Goal: Transaction & Acquisition: Book appointment/travel/reservation

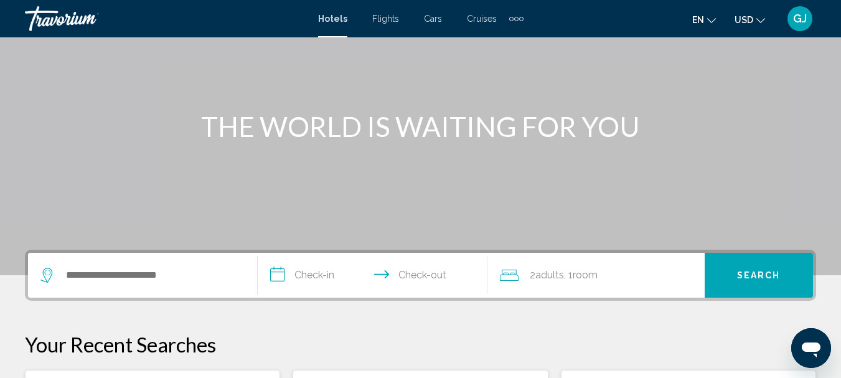
scroll to position [125, 0]
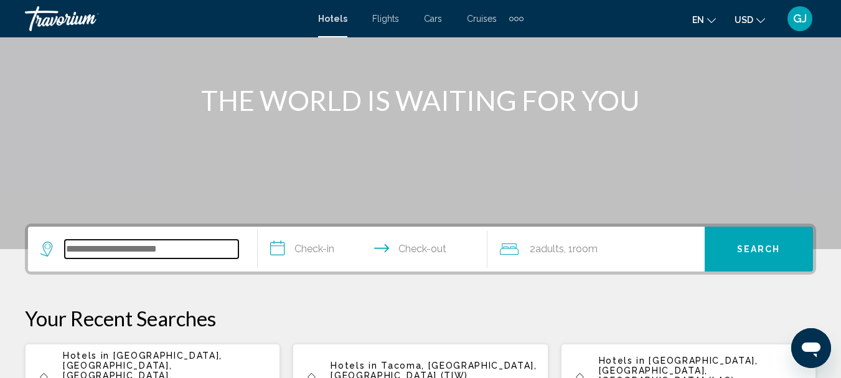
click at [71, 246] on input "Search widget" at bounding box center [152, 249] width 174 height 19
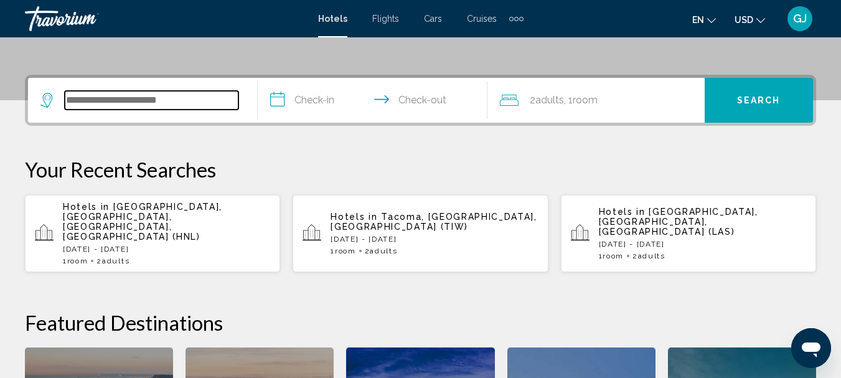
scroll to position [308, 0]
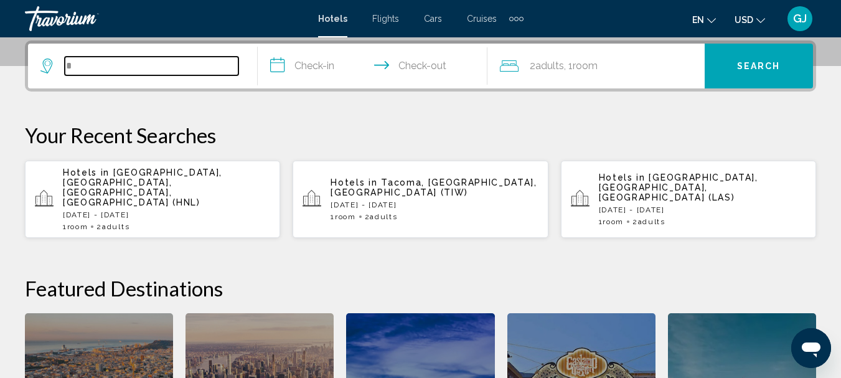
type input "*"
click at [179, 210] on p "[DATE] - [DATE]" at bounding box center [166, 214] width 207 height 9
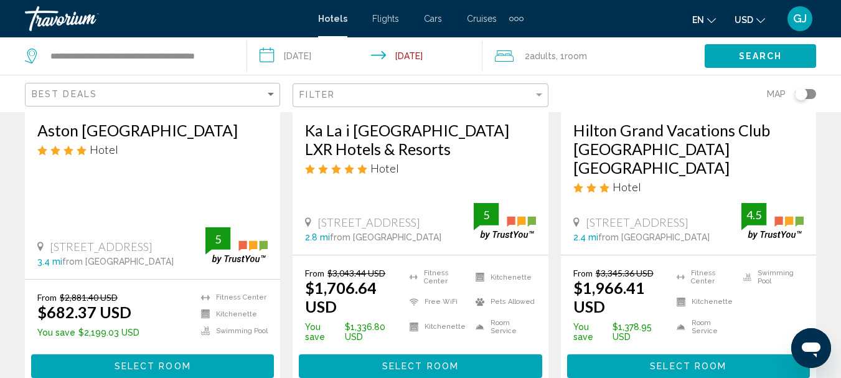
scroll to position [249, 0]
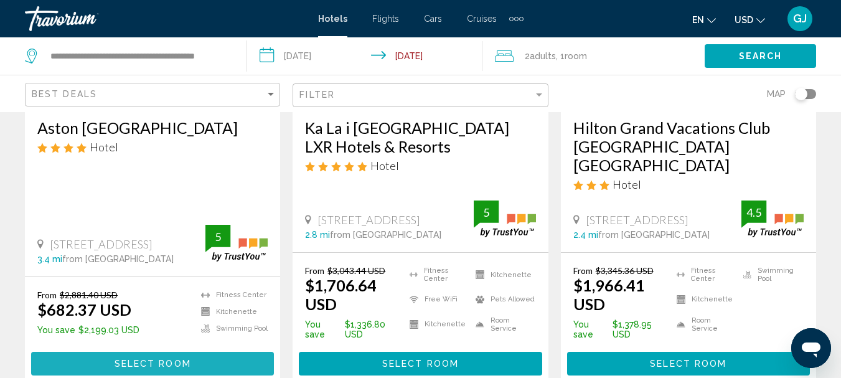
click at [143, 359] on span "Select Room" at bounding box center [153, 364] width 77 height 10
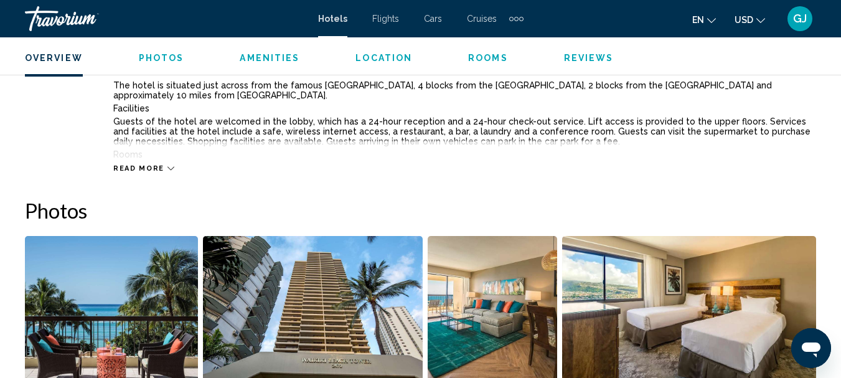
scroll to position [704, 0]
click at [167, 167] on icon "Main content" at bounding box center [170, 167] width 7 height 7
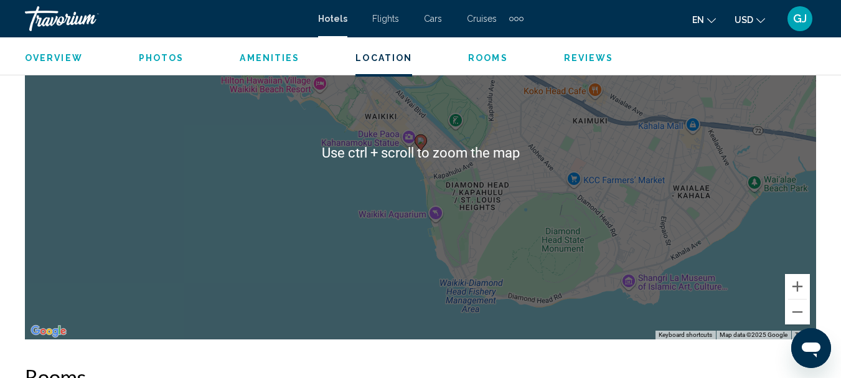
scroll to position [1513, 0]
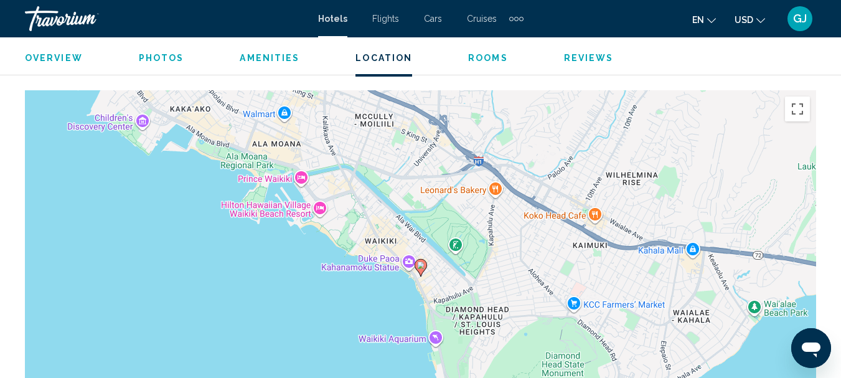
click at [702, 172] on div "To activate drag with keyboard, press Alt + Enter. Once in keyboard drag state,…" at bounding box center [420, 277] width 791 height 374
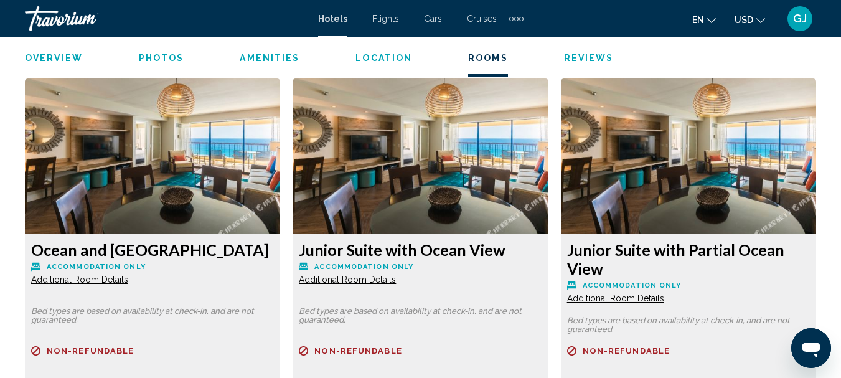
scroll to position [2447, 0]
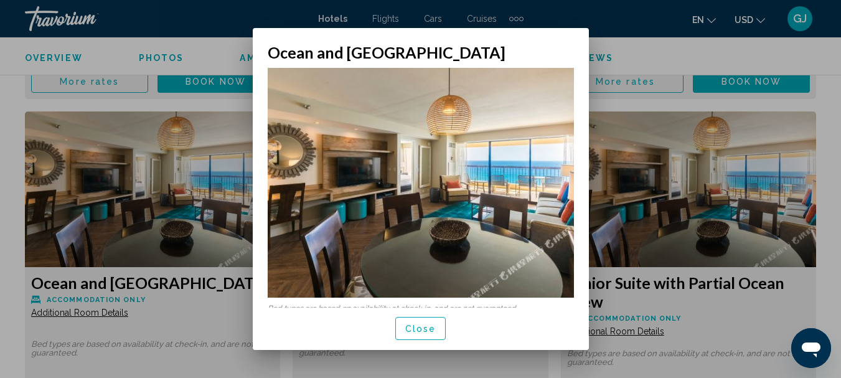
scroll to position [0, 0]
click at [553, 213] on img at bounding box center [421, 183] width 306 height 230
click at [536, 144] on img at bounding box center [421, 183] width 306 height 230
click at [568, 54] on h2 "Ocean and [GEOGRAPHIC_DATA]" at bounding box center [421, 52] width 306 height 19
click at [417, 323] on span "Close" at bounding box center [420, 328] width 31 height 10
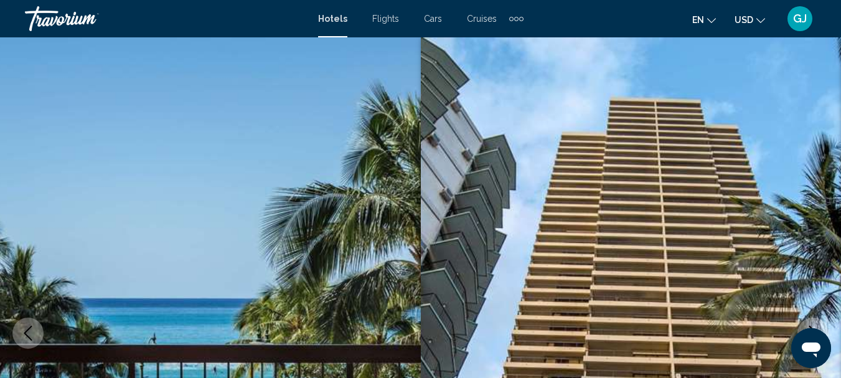
scroll to position [2447, 0]
